Goal: Task Accomplishment & Management: Manage account settings

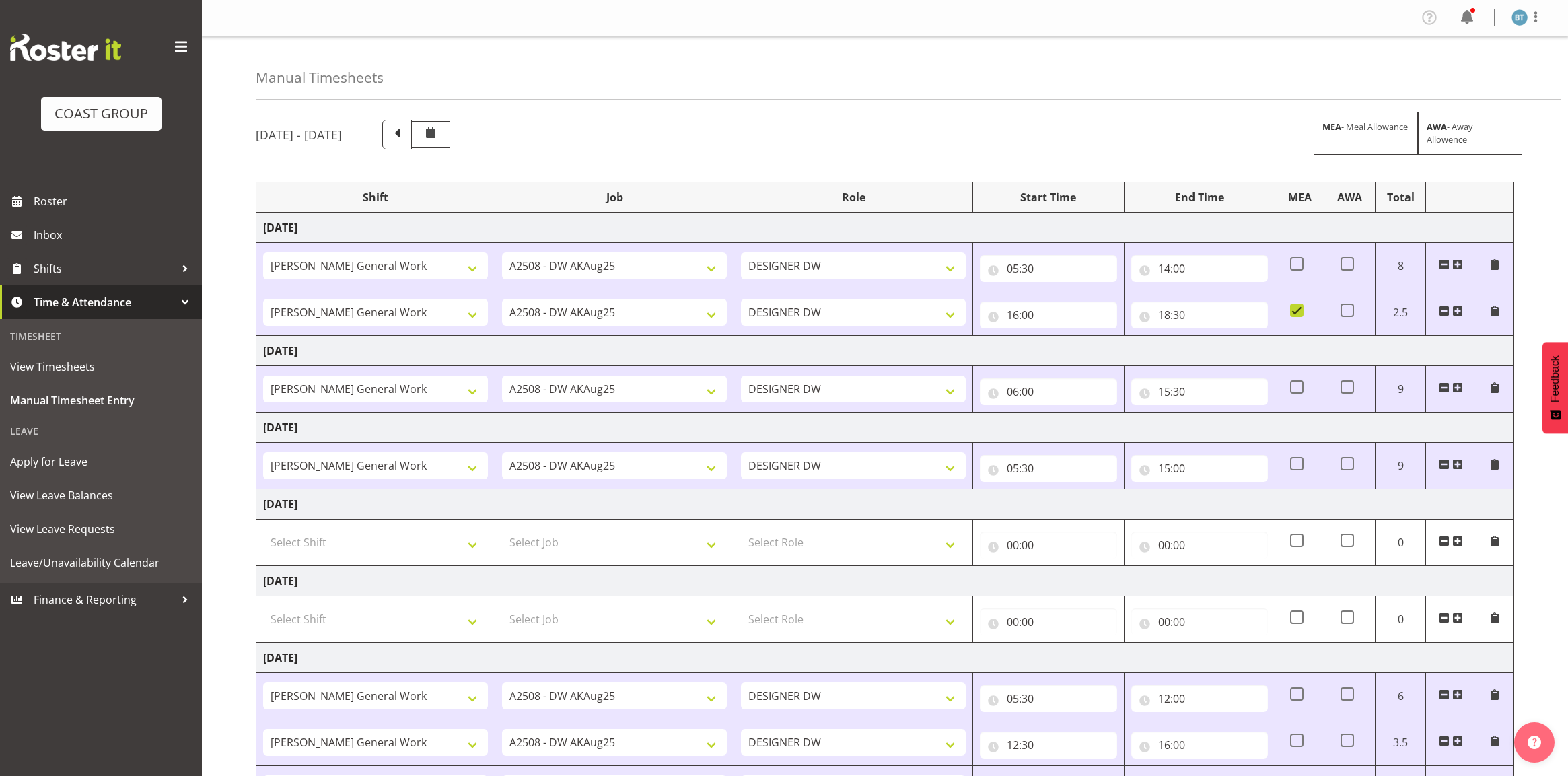
select select "9464"
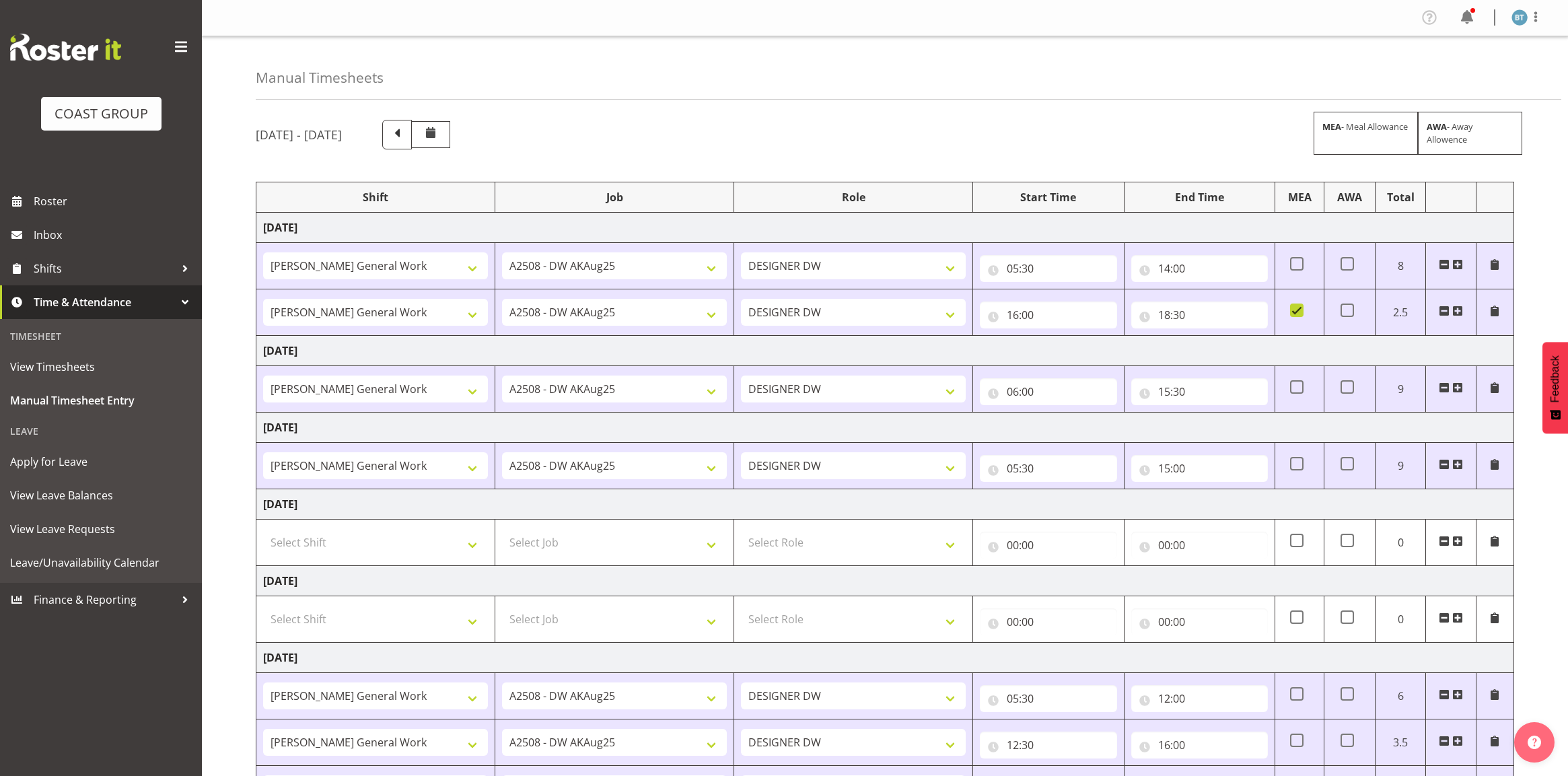
select select "9464"
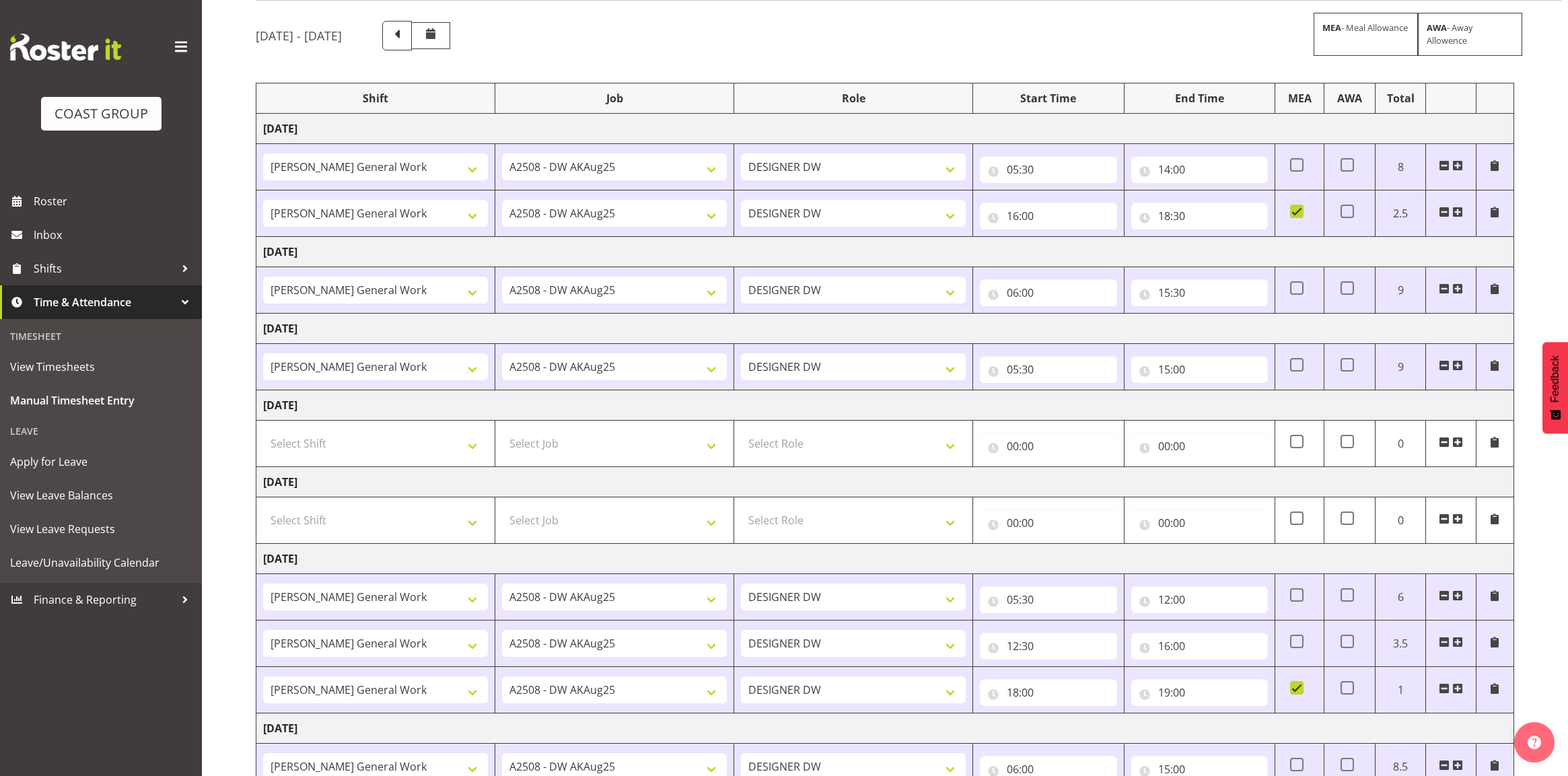
scroll to position [204, 0]
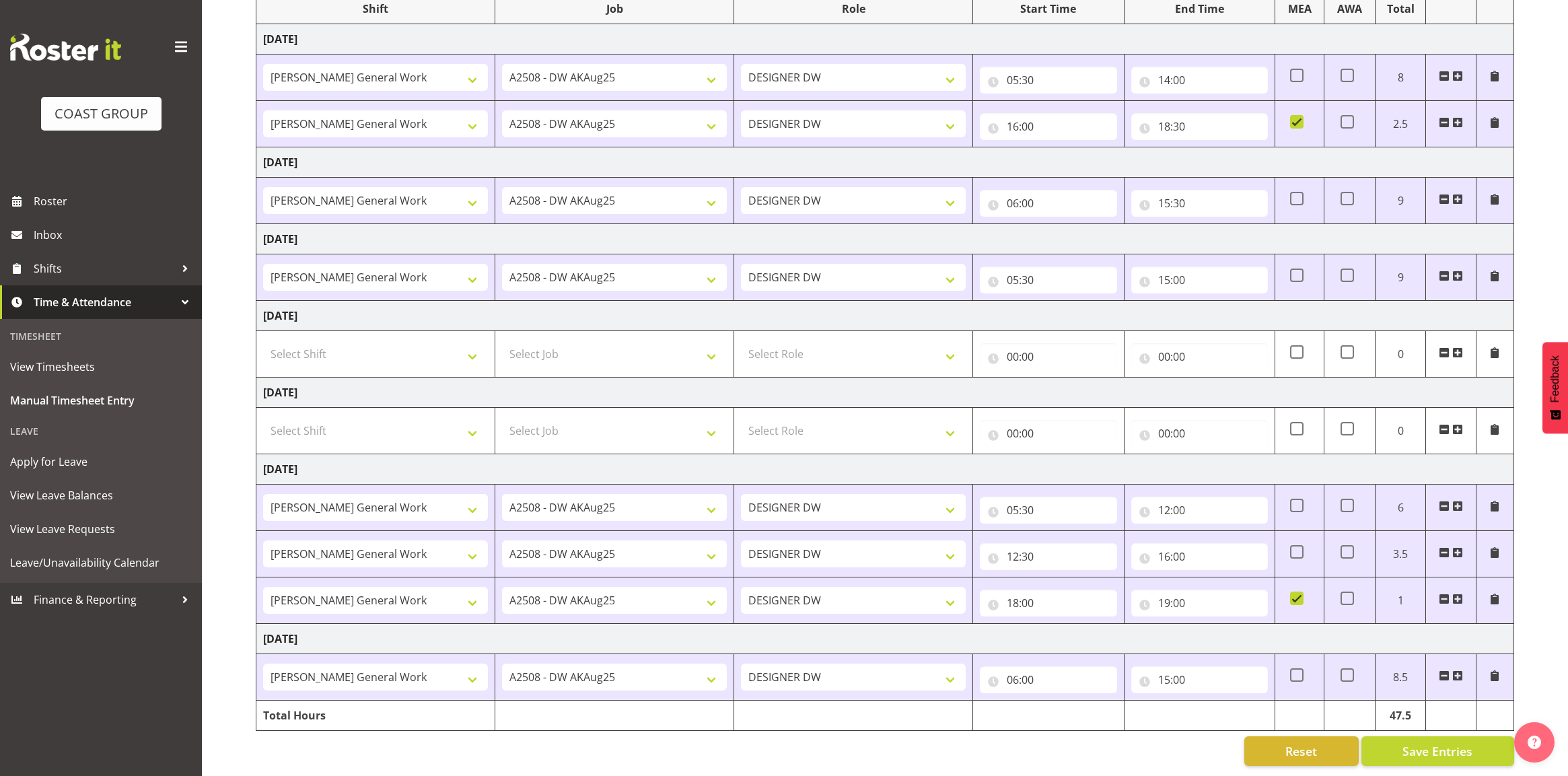
click at [1165, 631] on td "[DATE]" at bounding box center [885, 639] width 1258 height 30
click at [1188, 68] on input "14:00" at bounding box center [1200, 80] width 137 height 27
click at [1252, 101] on select "00 01 02 03 04 05 06 07 08 09 10 11 12 13 14 15 16 17 18 19 20 21 22 23 24 25 2…" at bounding box center [1258, 115] width 30 height 27
select select "30"
click at [1243, 101] on select "00 01 02 03 04 05 06 07 08 09 10 11 12 13 14 15 16 17 18 19 20 21 22 23 24 25 2…" at bounding box center [1258, 115] width 30 height 27
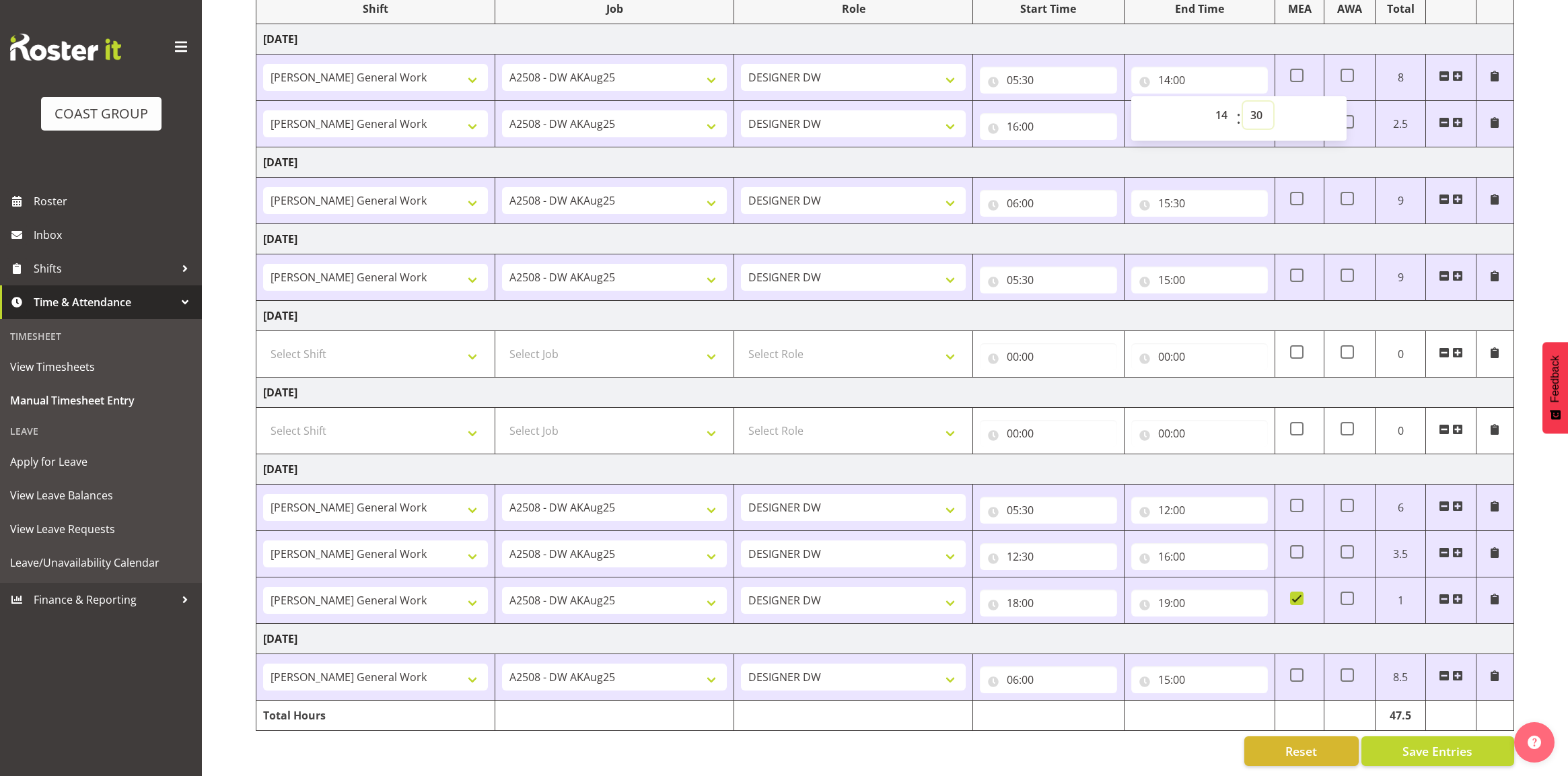
type input "14:30"
click at [1144, 228] on td "[DATE]" at bounding box center [885, 239] width 1258 height 30
click at [1450, 748] on button "Save Entries" at bounding box center [1437, 750] width 153 height 29
click at [1014, 669] on input "06:00" at bounding box center [1048, 680] width 137 height 27
click at [1077, 701] on select "00 01 02 03 04 05 06 07 08 09 10 11 12 13 14 15 16 17 18 19 20 21 22 23" at bounding box center [1071, 714] width 30 height 27
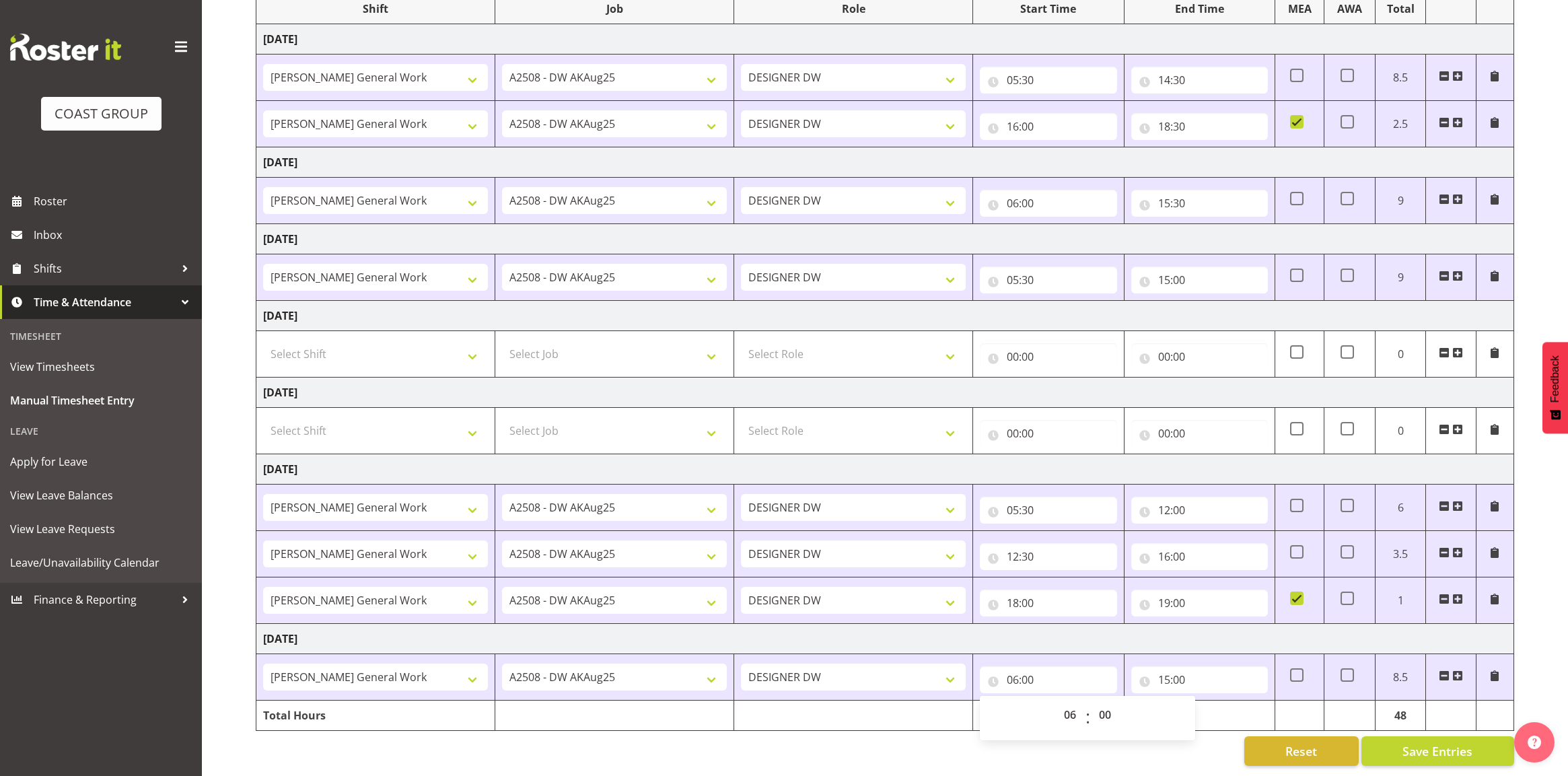
click at [875, 760] on div "[DATE] - [DATE] MEA - Meal Allowance AWA - Away Allowence Shift Job Role Start …" at bounding box center [911, 348] width 1312 height 854
click at [884, 744] on div "Reset Save Entries" at bounding box center [884, 750] width 1258 height 29
